Goal: Task Accomplishment & Management: Manage account settings

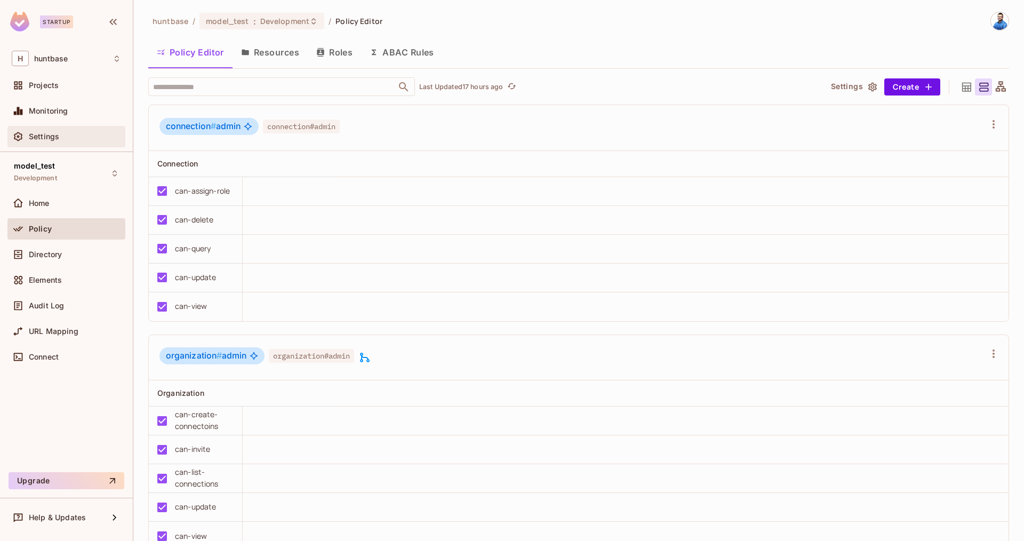
click at [46, 135] on span "Settings" at bounding box center [44, 136] width 30 height 9
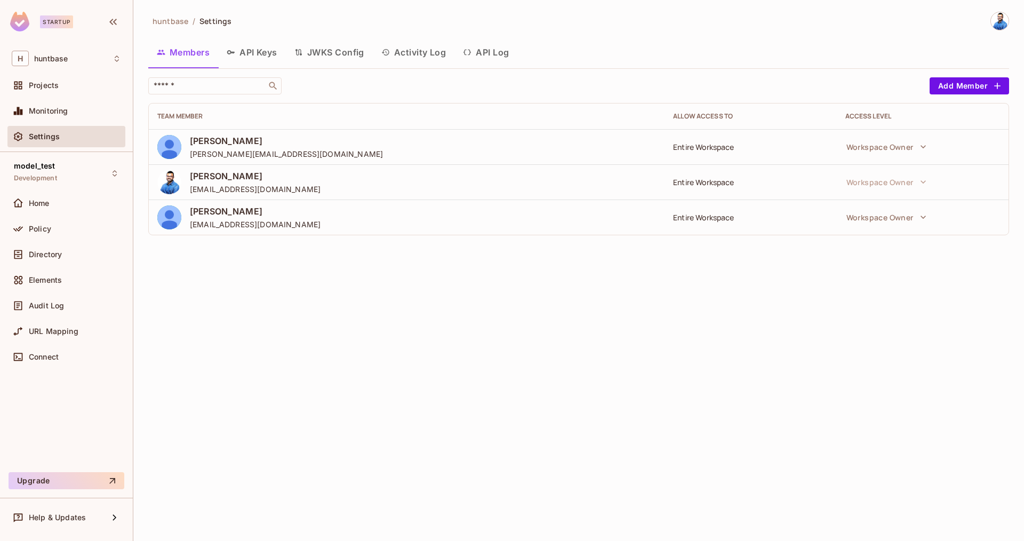
click at [256, 51] on button "API Keys" at bounding box center [252, 52] width 68 height 27
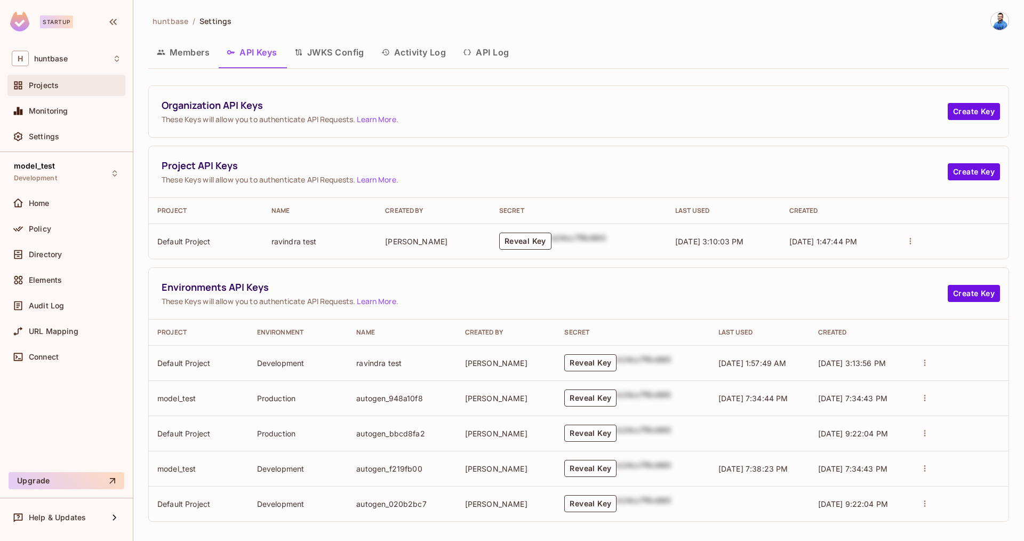
click at [50, 81] on span "Projects" at bounding box center [44, 85] width 30 height 9
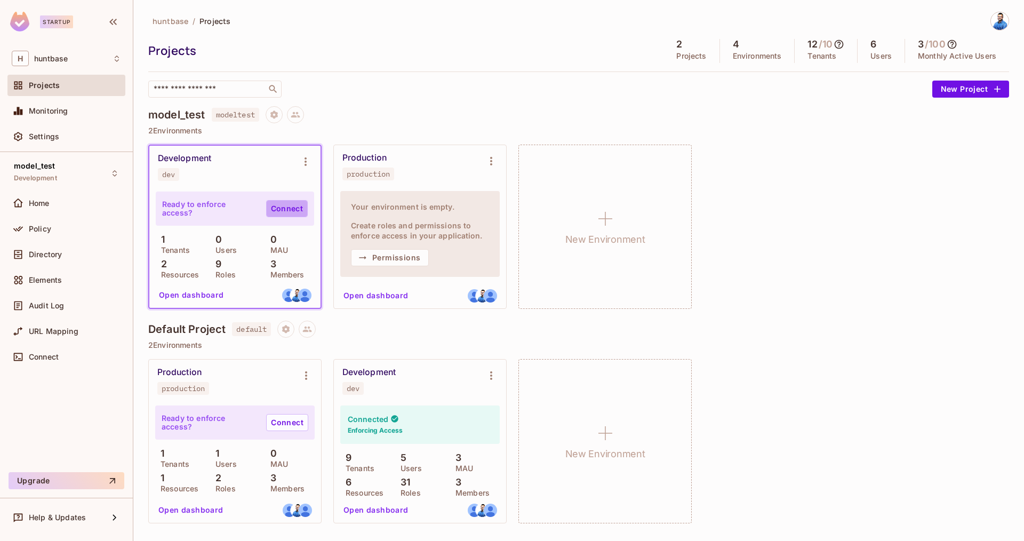
click at [285, 209] on link "Connect" at bounding box center [287, 208] width 42 height 17
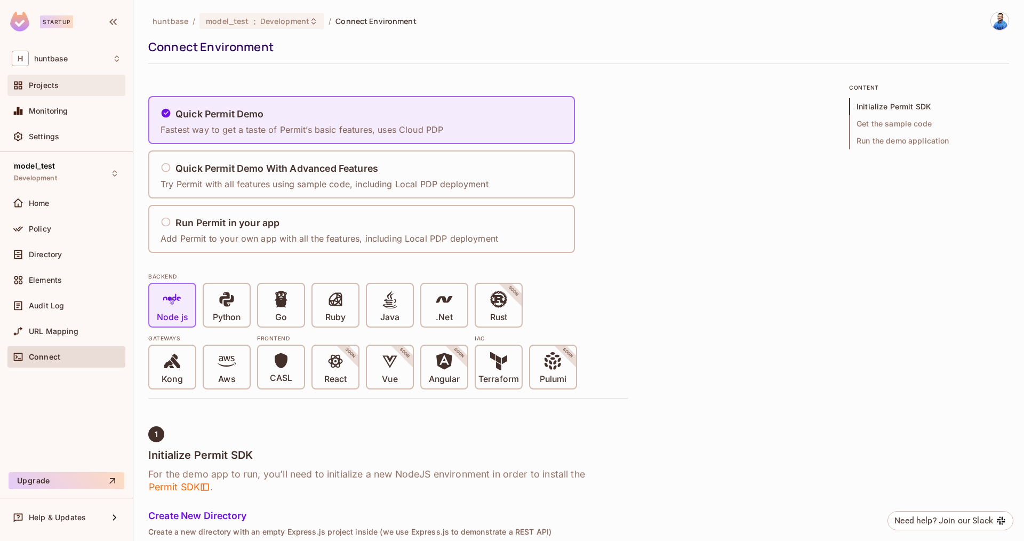
click at [60, 89] on div "Projects" at bounding box center [75, 85] width 92 height 9
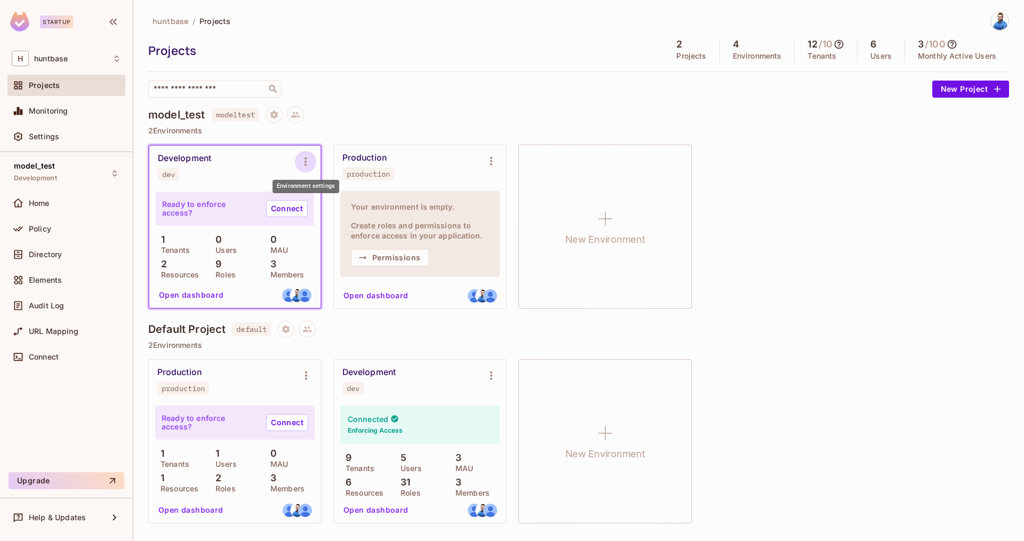
click at [306, 158] on icon "Environment settings" at bounding box center [305, 161] width 2 height 9
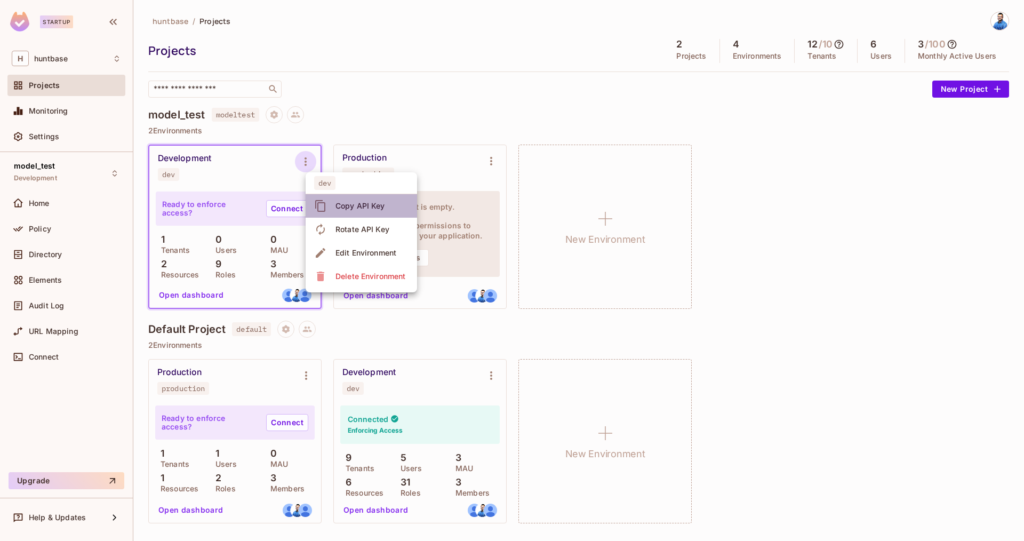
click at [359, 209] on div "Copy API Key" at bounding box center [360, 205] width 50 height 11
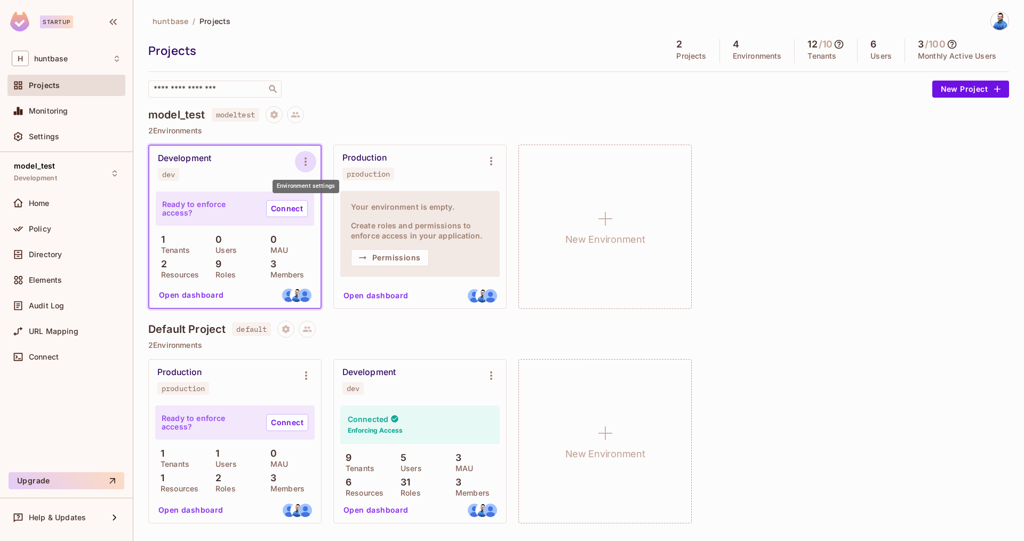
click at [303, 158] on icon "Environment settings" at bounding box center [305, 161] width 13 height 13
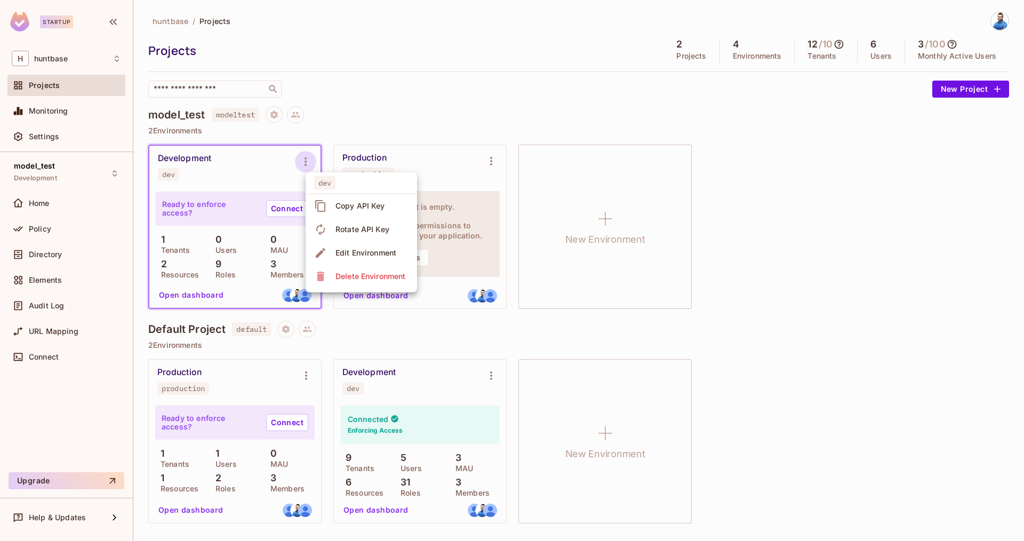
click at [169, 293] on div at bounding box center [512, 270] width 1024 height 541
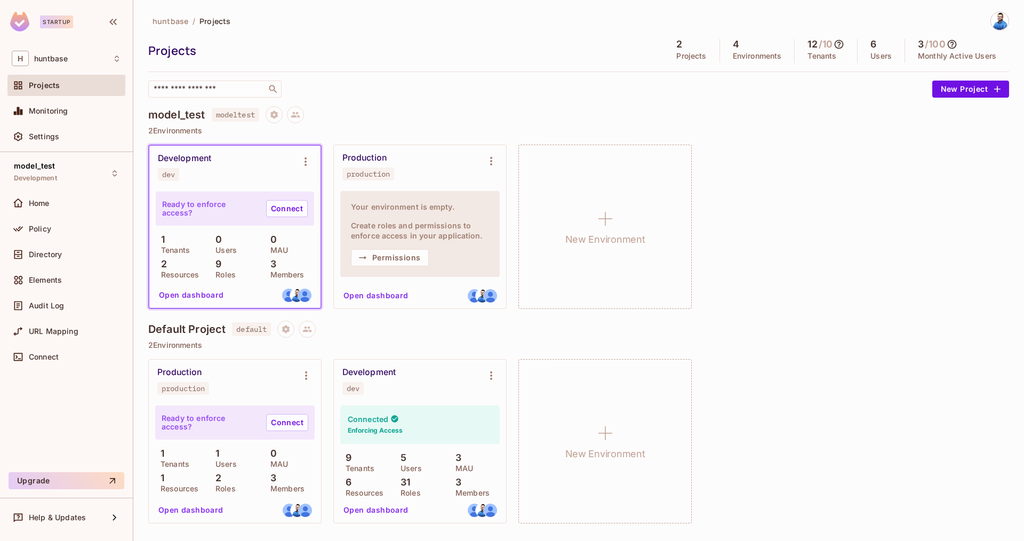
click at [194, 295] on button "Open dashboard" at bounding box center [192, 294] width 74 height 17
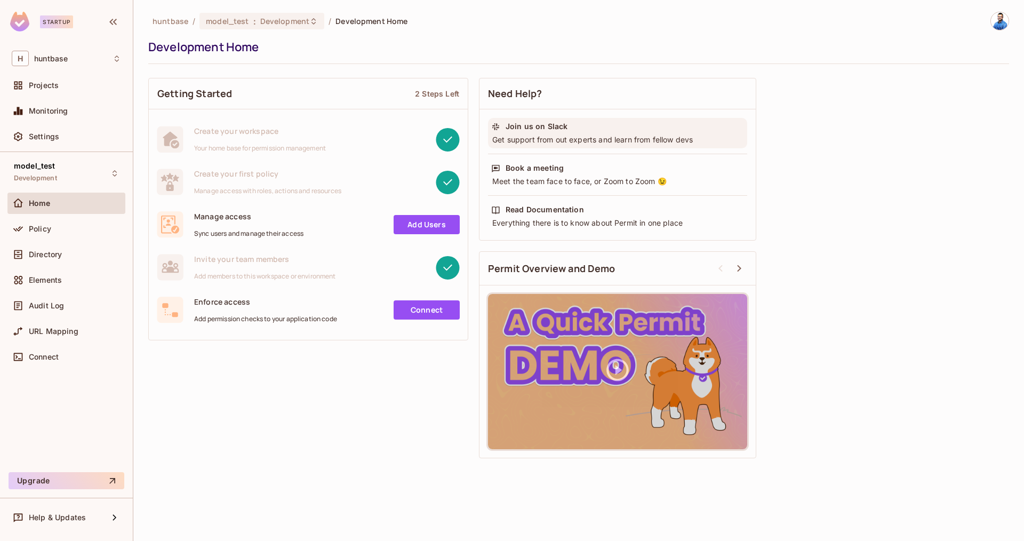
click at [583, 139] on div "Get support from out experts and learn from fellow devs" at bounding box center [617, 139] width 253 height 11
click at [735, 268] on icon at bounding box center [739, 268] width 13 height 13
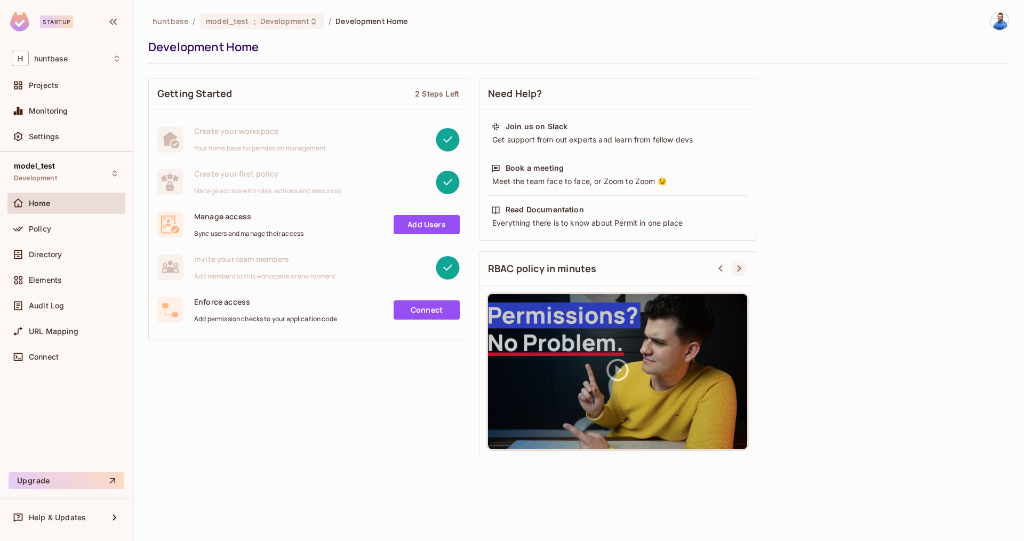
click at [735, 268] on icon at bounding box center [739, 268] width 13 height 13
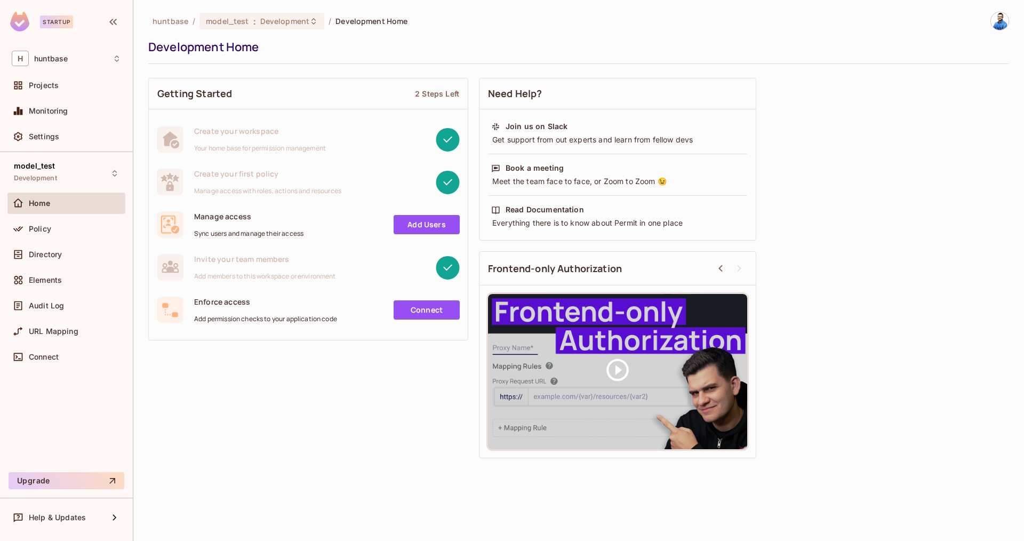
click at [241, 145] on span "Your home base for permission management" at bounding box center [260, 148] width 132 height 9
click at [251, 207] on div "Manage access Sync users and manage their access Add Users" at bounding box center [308, 224] width 319 height 43
click at [303, 224] on div "Manage access Sync users and manage their access" at bounding box center [248, 224] width 109 height 27
click at [49, 82] on span "Projects" at bounding box center [44, 85] width 30 height 9
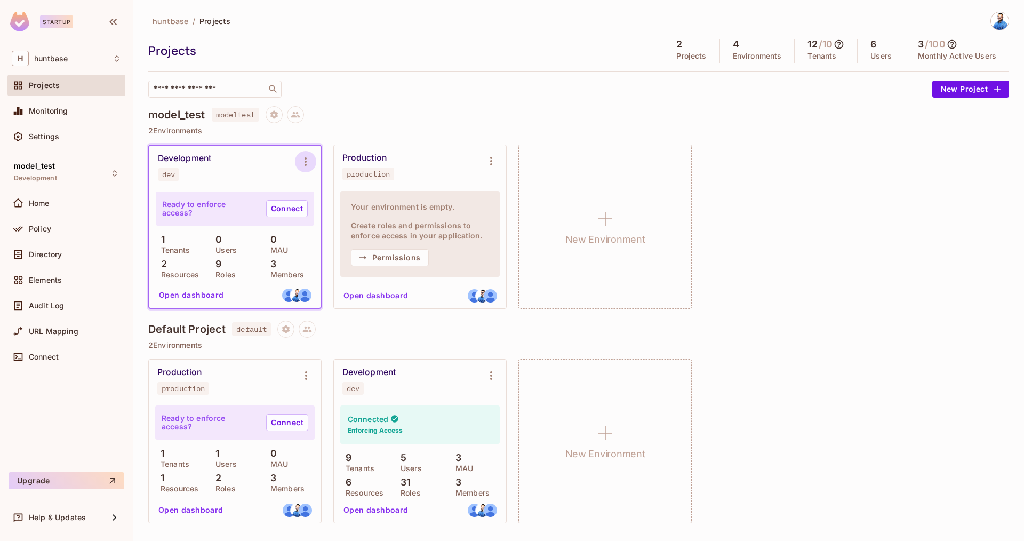
click at [309, 162] on icon "Environment settings" at bounding box center [305, 161] width 13 height 13
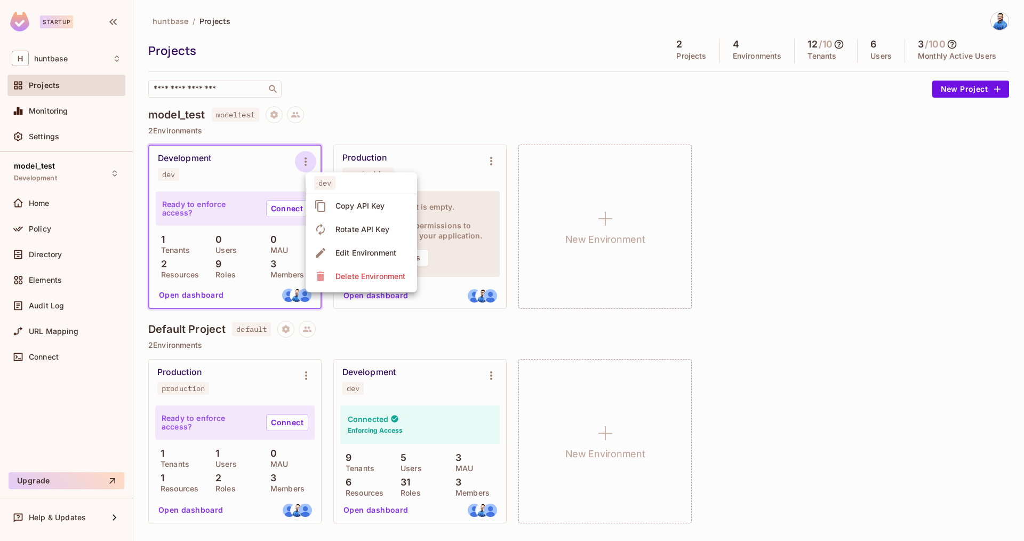
click at [279, 166] on div at bounding box center [512, 270] width 1024 height 541
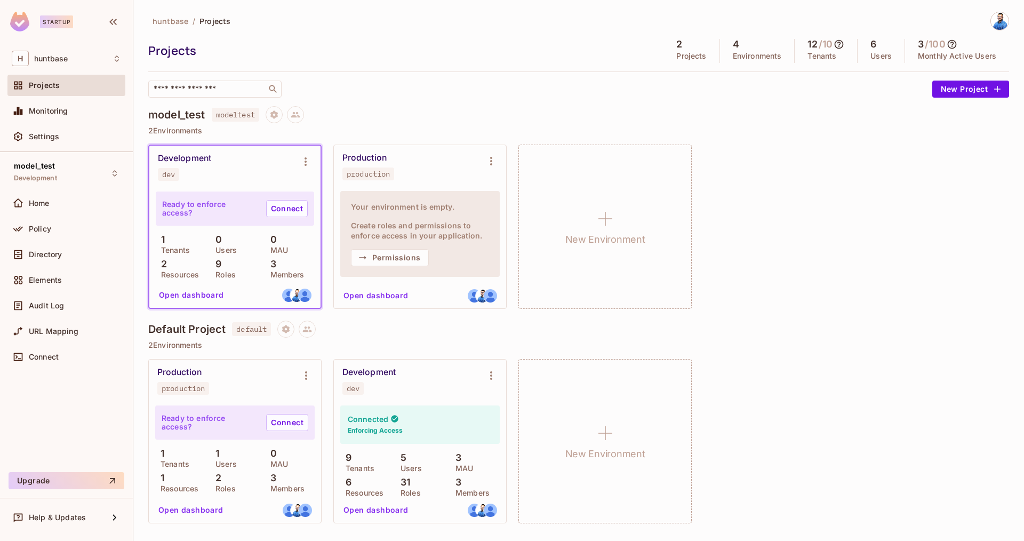
click at [194, 161] on div "Development" at bounding box center [184, 158] width 53 height 11
click at [202, 290] on button "Open dashboard" at bounding box center [192, 294] width 74 height 17
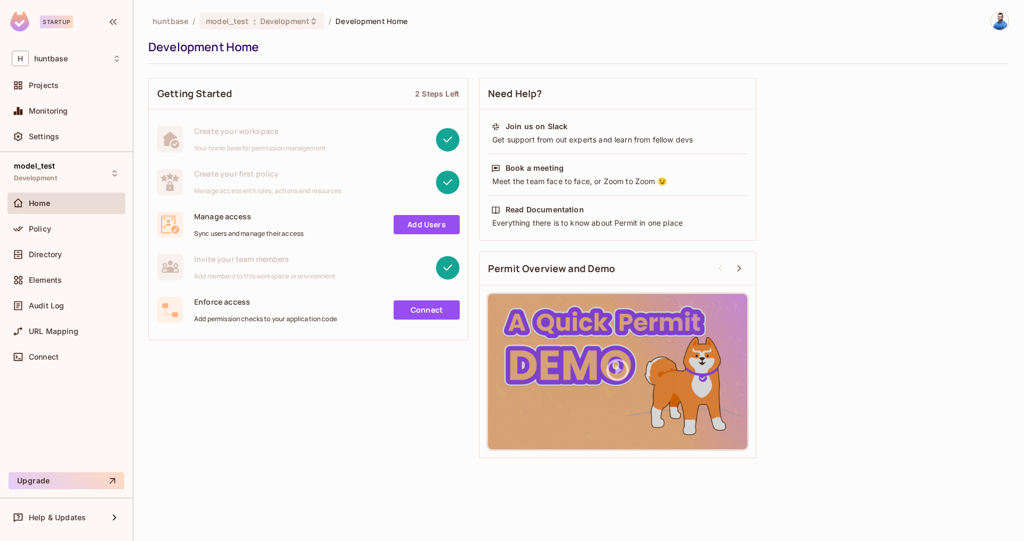
click at [73, 204] on div "Home" at bounding box center [75, 203] width 92 height 9
click at [430, 91] on div "2 Steps Left" at bounding box center [437, 94] width 44 height 10
click at [62, 229] on div "Policy" at bounding box center [75, 228] width 92 height 9
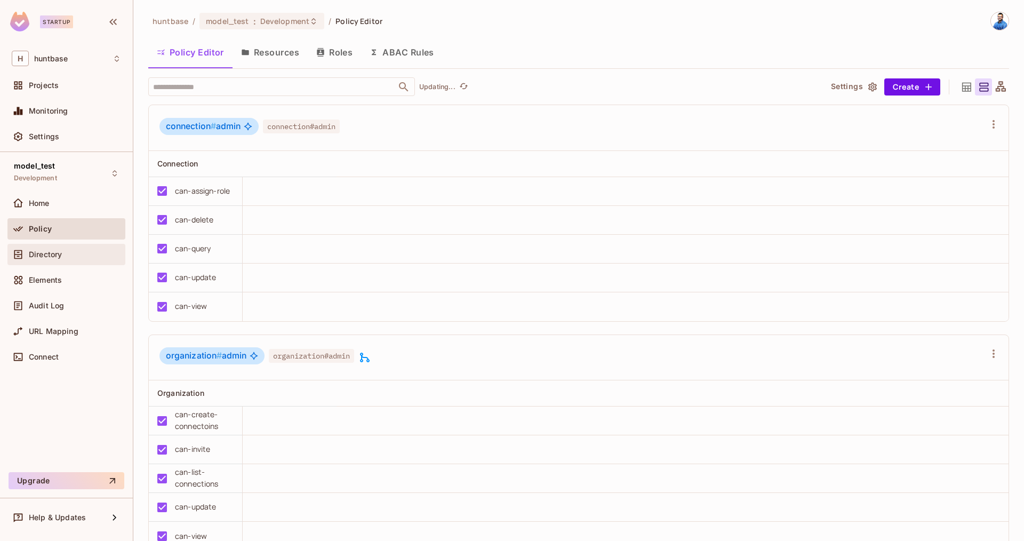
click at [74, 250] on div "Directory" at bounding box center [75, 254] width 92 height 9
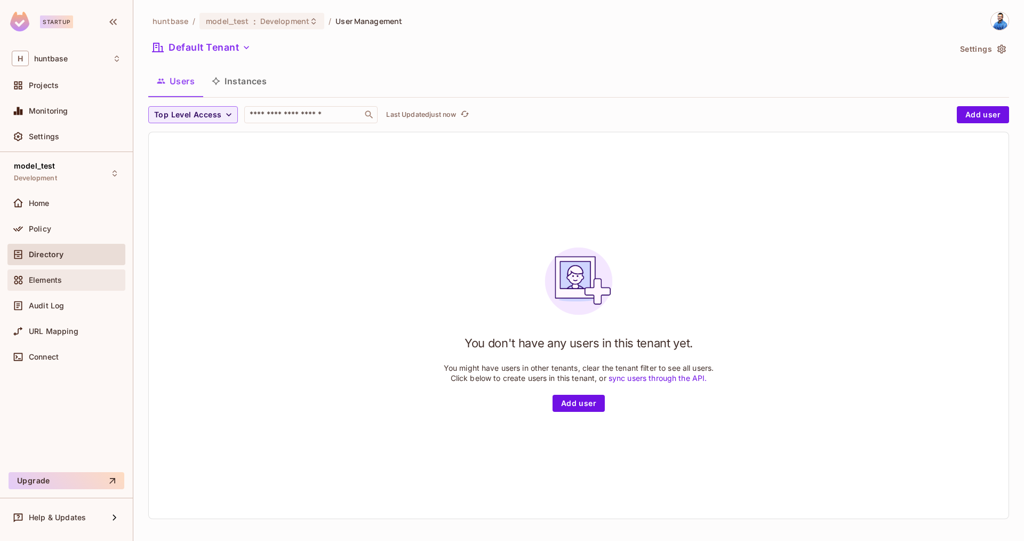
click at [74, 270] on div "Elements" at bounding box center [66, 279] width 118 height 21
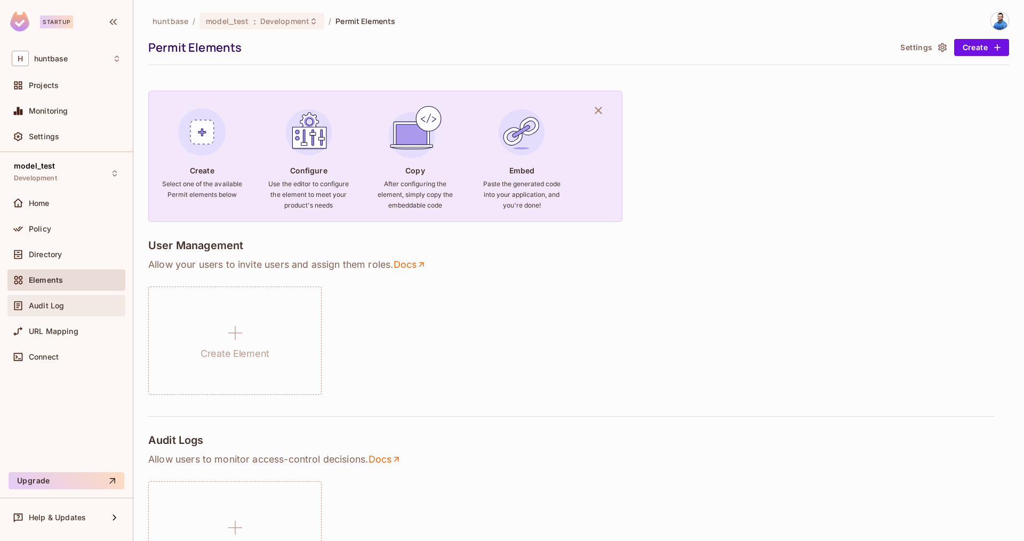
click at [77, 308] on div "Audit Log" at bounding box center [75, 305] width 92 height 9
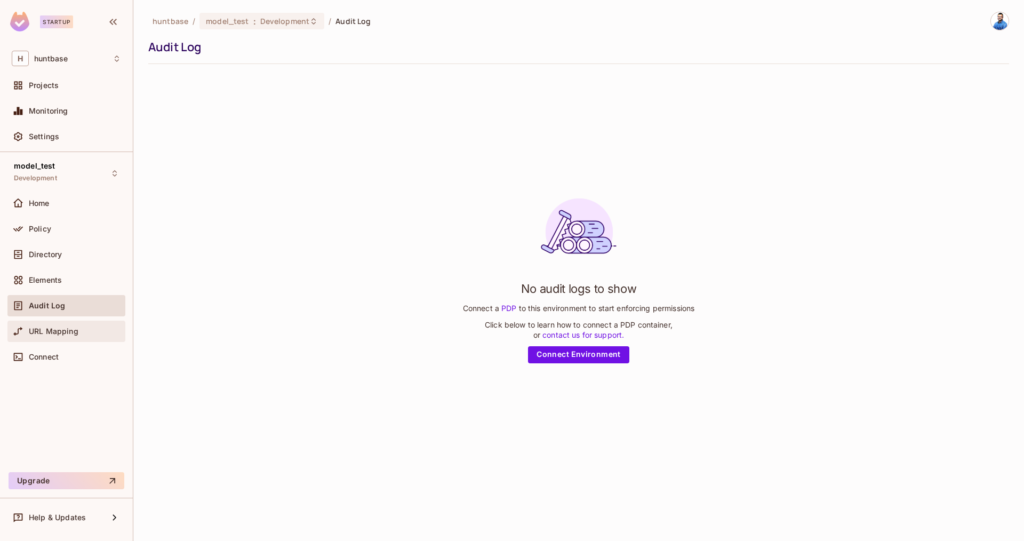
click at [77, 339] on div "URL Mapping" at bounding box center [66, 330] width 118 height 21
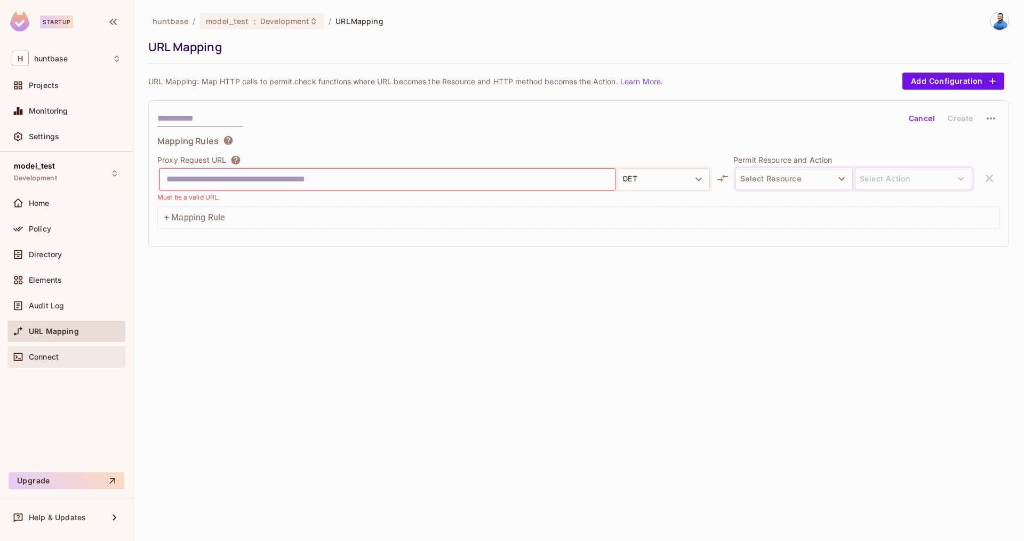
click at [79, 353] on div "Connect" at bounding box center [75, 356] width 92 height 9
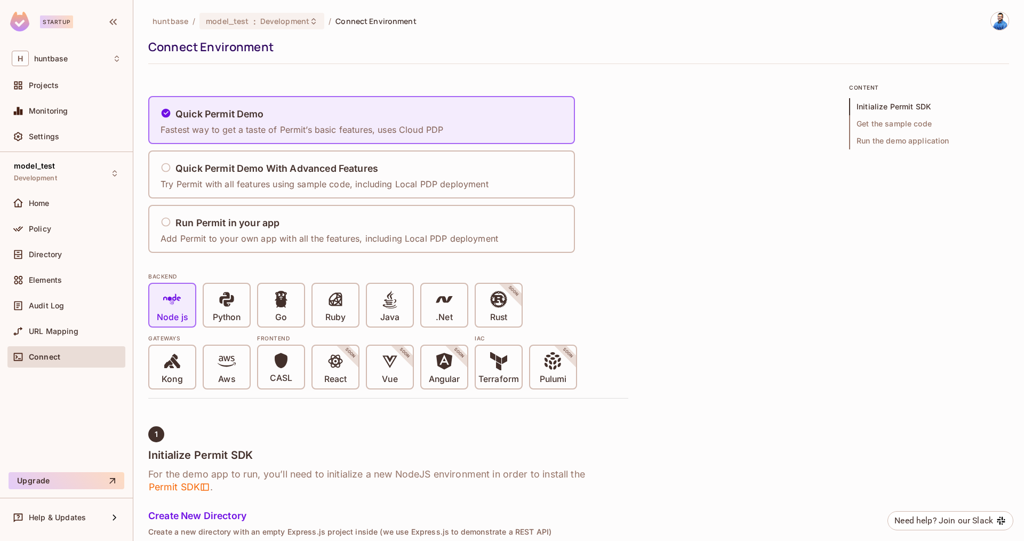
click at [992, 18] on img at bounding box center [1000, 21] width 18 height 18
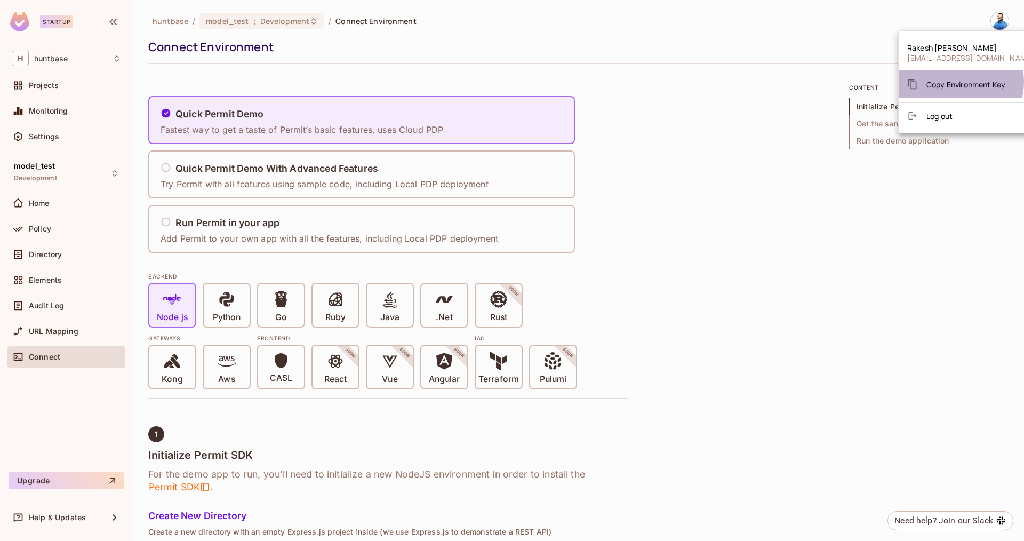
click at [960, 82] on span "Copy Environment Key" at bounding box center [965, 84] width 79 height 10
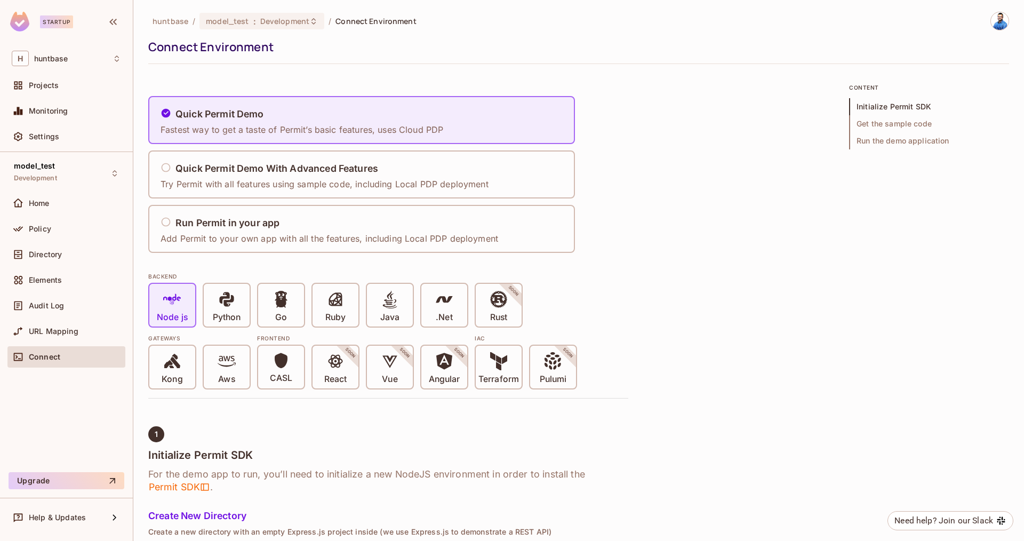
click at [1002, 18] on img at bounding box center [1000, 21] width 18 height 18
click at [944, 78] on div "Copy Environment Key" at bounding box center [956, 84] width 98 height 21
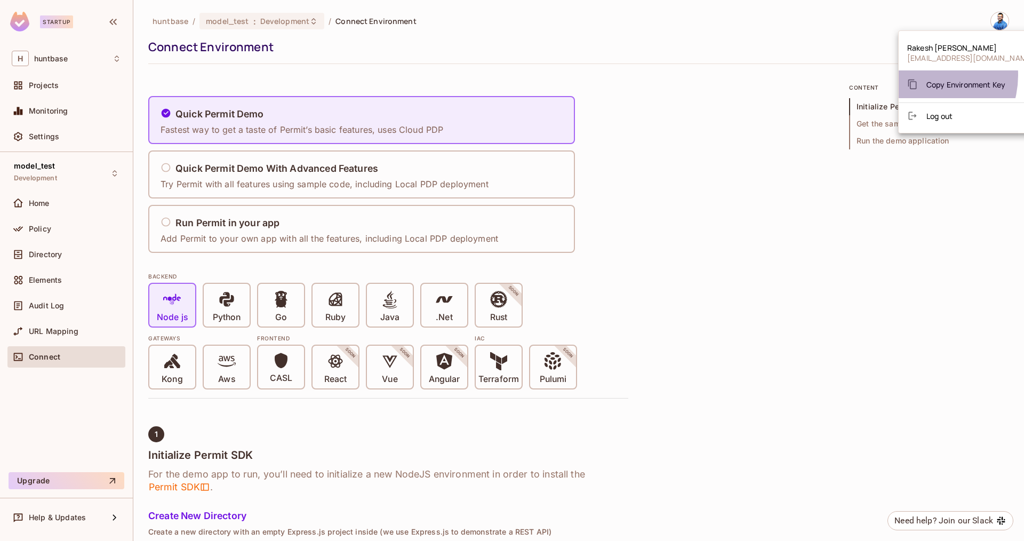
click at [920, 75] on div "Copy Environment Key" at bounding box center [956, 84] width 98 height 21
click at [799, 81] on div at bounding box center [512, 270] width 1024 height 541
